Goal: Transaction & Acquisition: Purchase product/service

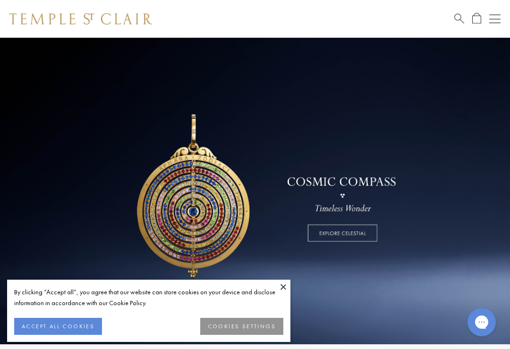
click at [74, 328] on button "ACCEPT ALL COOKIES" at bounding box center [58, 326] width 88 height 17
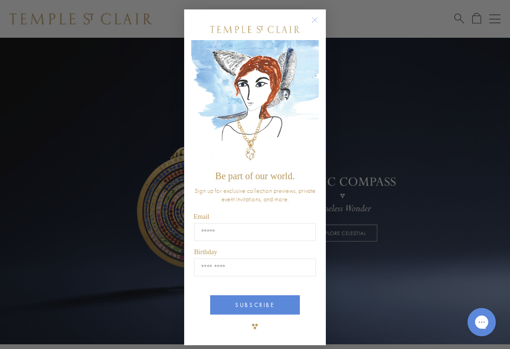
click at [318, 21] on circle "Close dialog" at bounding box center [314, 20] width 11 height 11
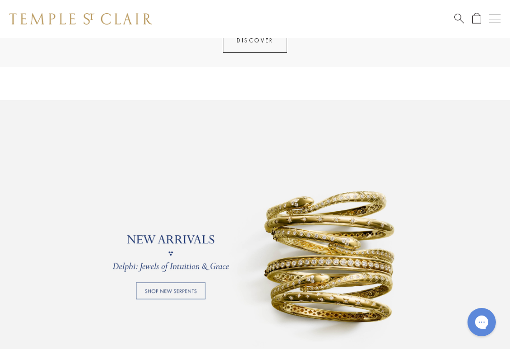
scroll to position [564, 0]
click at [488, 218] on link at bounding box center [255, 253] width 510 height 307
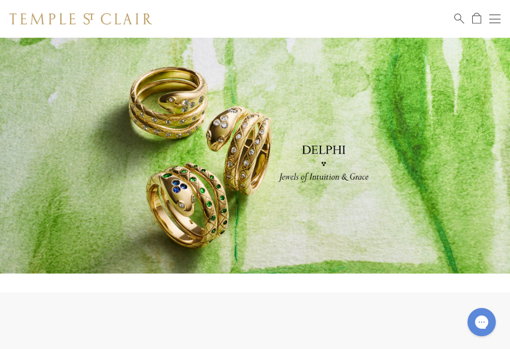
click at [495, 19] on div "Open navigation" at bounding box center [494, 19] width 11 height 0
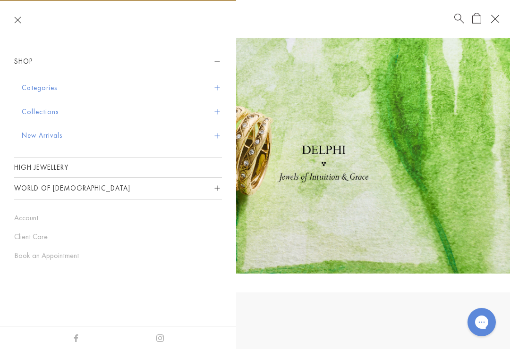
click at [48, 85] on button "Categories" at bounding box center [122, 88] width 200 height 24
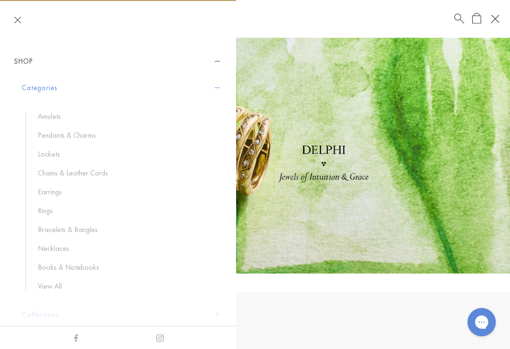
click at [52, 212] on link "Rings" at bounding box center [125, 211] width 175 height 10
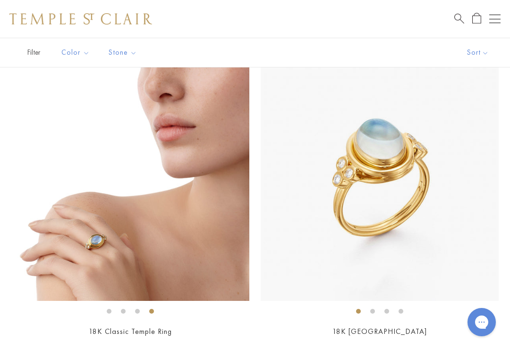
scroll to position [1026, 0]
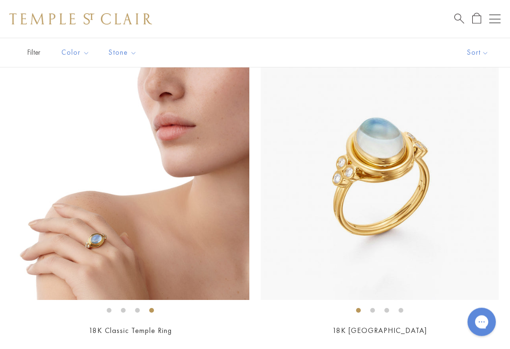
click at [196, 230] on img at bounding box center [130, 182] width 238 height 238
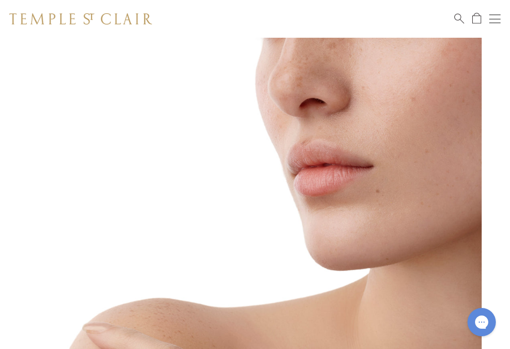
click at [460, 23] on link "Search" at bounding box center [459, 19] width 10 height 12
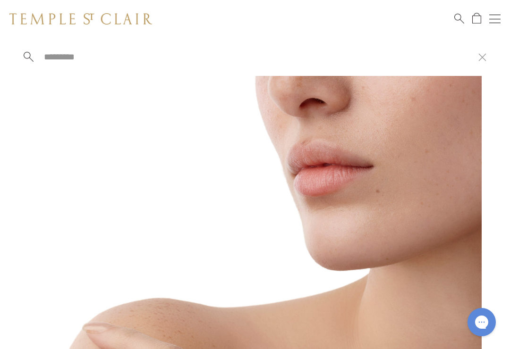
click at [70, 57] on input "search" at bounding box center [260, 56] width 435 height 11
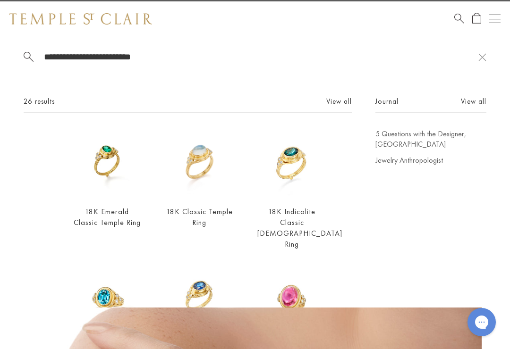
type input "**********"
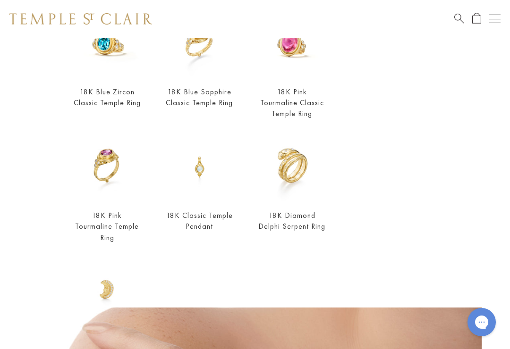
scroll to position [304, 0]
